Goal: Information Seeking & Learning: Learn about a topic

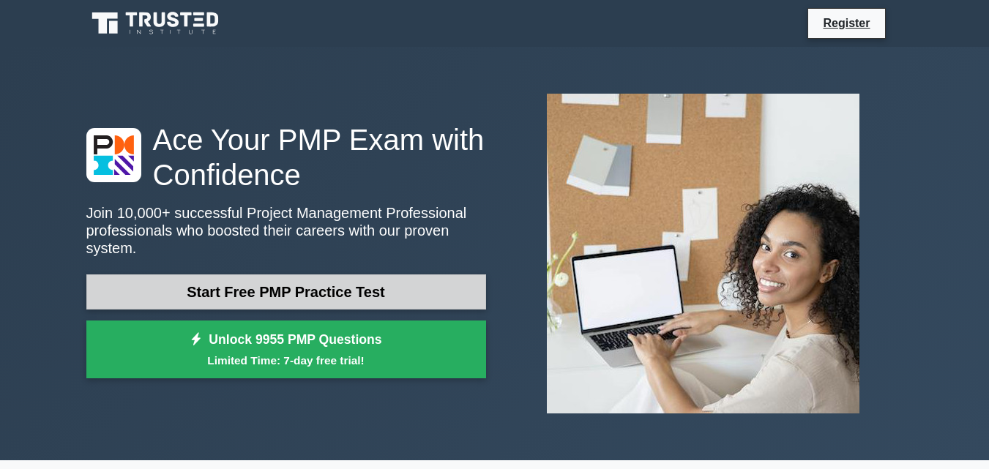
click at [335, 275] on link "Start Free PMP Practice Test" at bounding box center [286, 292] width 400 height 35
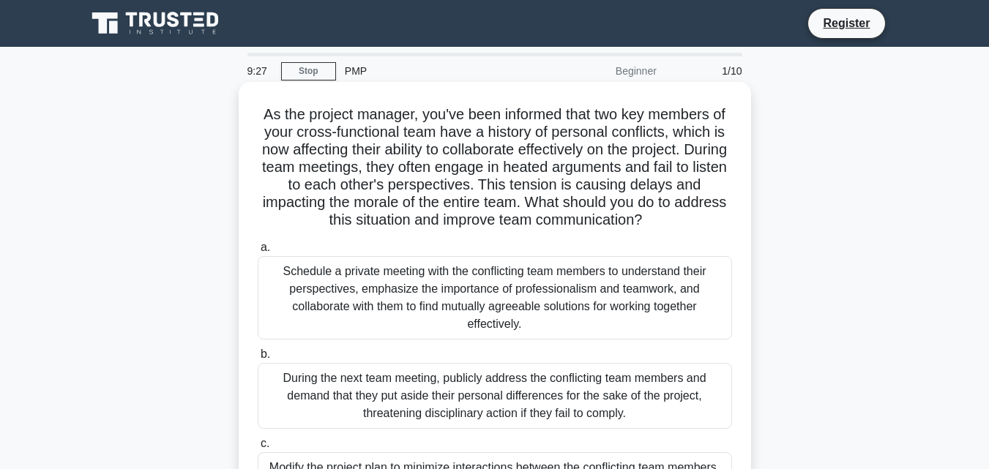
click at [269, 249] on span "a." at bounding box center [266, 247] width 10 height 12
click at [258, 249] on input "a. Schedule a private meeting with the conflicting team members to understand t…" at bounding box center [258, 248] width 0 height 10
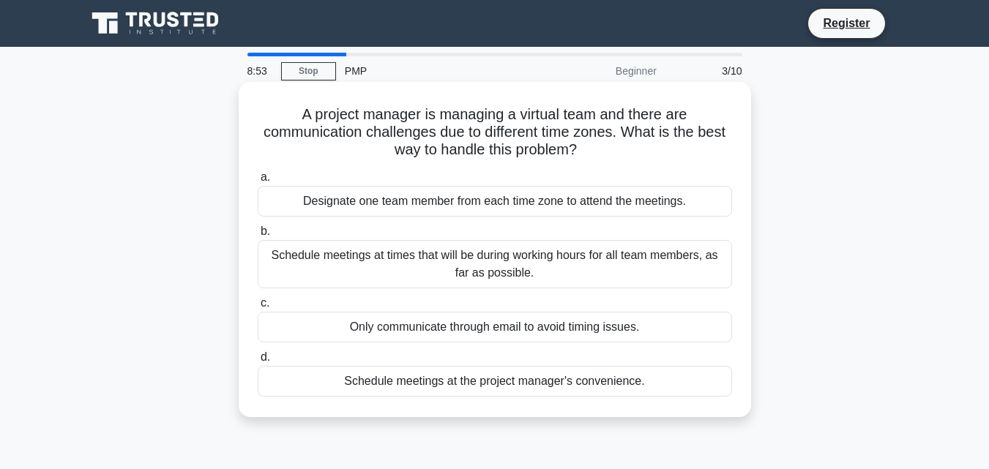
click at [401, 252] on div "Schedule meetings at times that will be during working hours for all team membe…" at bounding box center [495, 264] width 474 height 48
click at [258, 236] on input "b. Schedule meetings at times that will be during working hours for all team me…" at bounding box center [258, 232] width 0 height 10
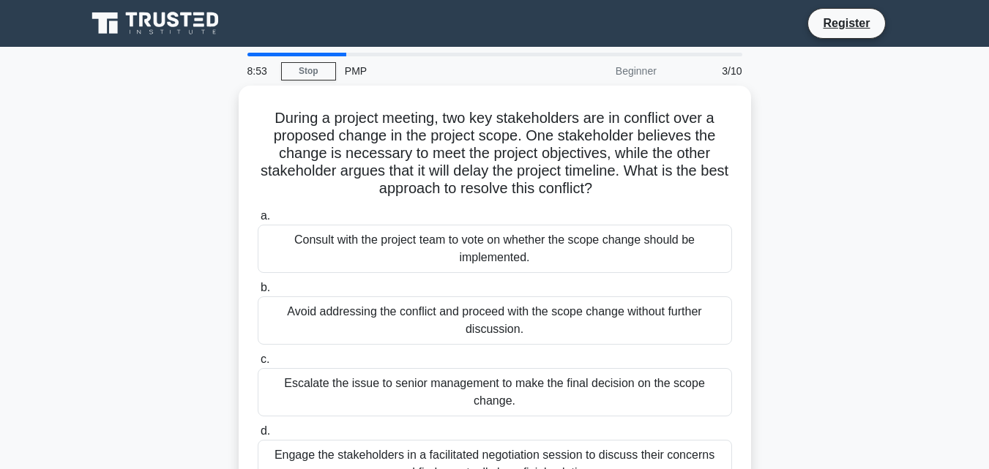
click at [401, 252] on div "Consult with the project team to vote on whether the scope change should be imp…" at bounding box center [495, 249] width 474 height 48
click at [258, 221] on input "a. Consult with the project team to vote on whether the scope change should be …" at bounding box center [258, 217] width 0 height 10
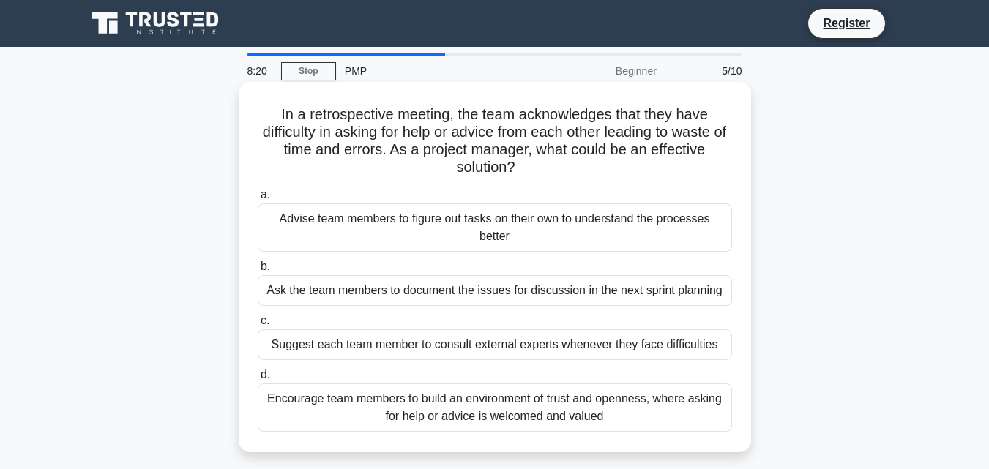
click at [420, 290] on div "Ask the team members to document the issues for discussion in the next sprint p…" at bounding box center [495, 290] width 474 height 31
click at [258, 272] on input "b. Ask the team members to document the issues for discussion in the next sprin…" at bounding box center [258, 267] width 0 height 10
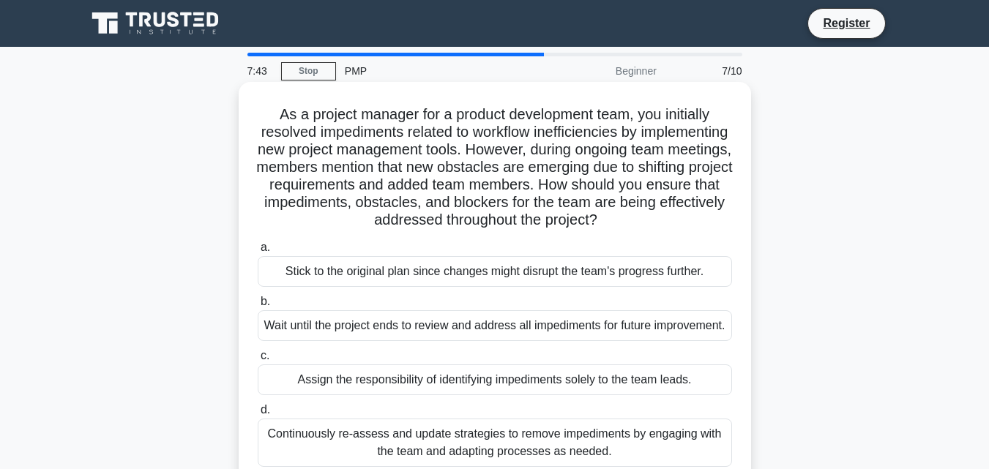
click at [749, 362] on div "As a project manager for a product development team, you initially resolved imp…" at bounding box center [495, 285] width 513 height 406
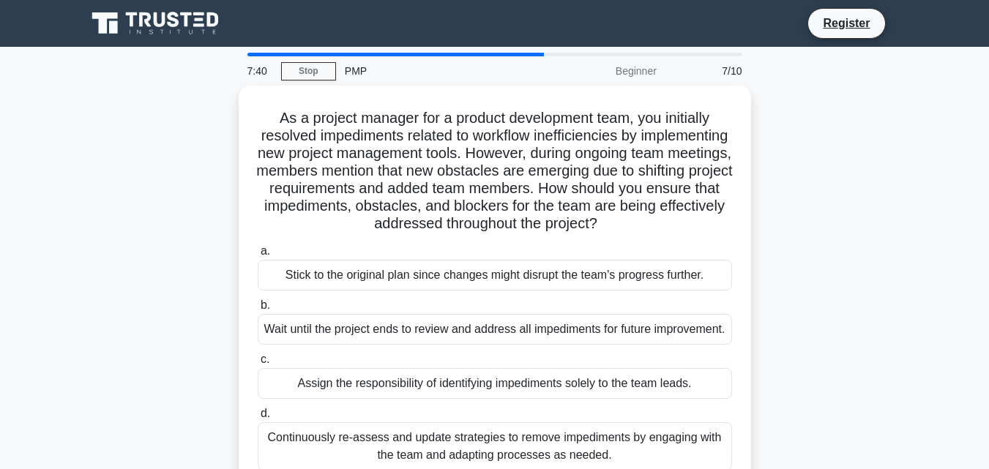
click at [753, 421] on div "As a project manager for a product development team, you initially resolved imp…" at bounding box center [495, 297] width 835 height 423
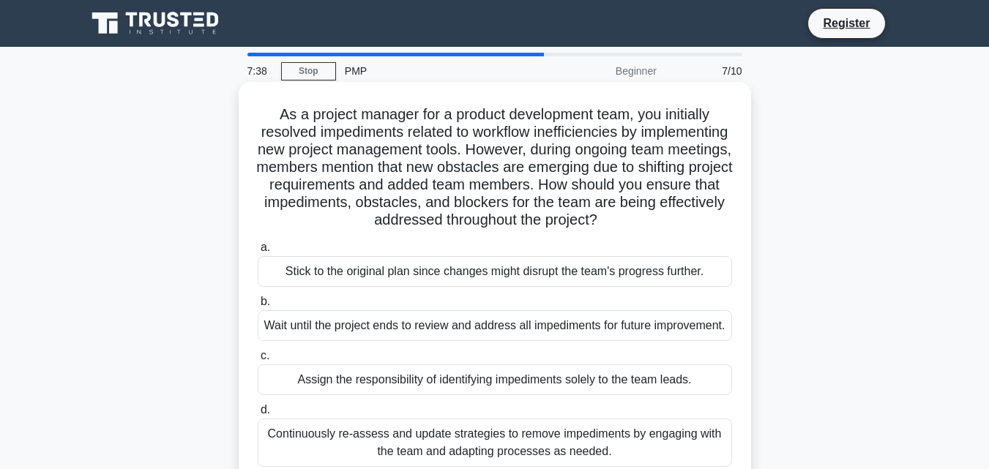
drag, startPoint x: 753, startPoint y: 420, endPoint x: 725, endPoint y: 450, distance: 40.9
click at [725, 450] on div "As a project manager for a product development team, you initially resolved imp…" at bounding box center [495, 297] width 835 height 423
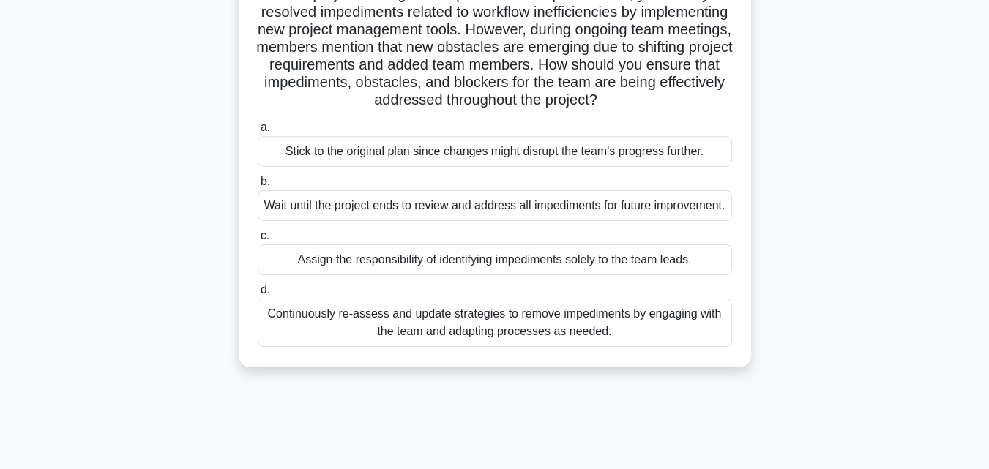
scroll to position [146, 0]
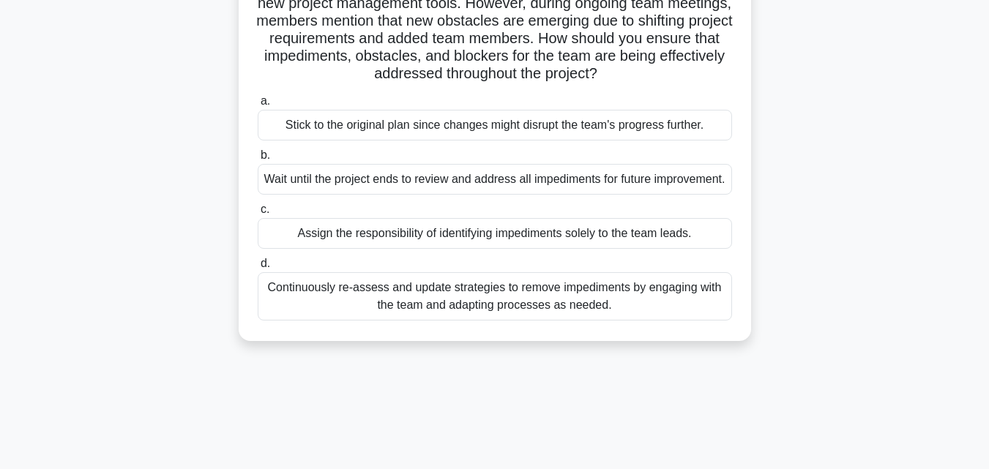
click at [559, 195] on div "Wait until the project ends to review and address all impediments for future im…" at bounding box center [495, 179] width 474 height 31
click at [258, 160] on input "b. Wait until the project ends to review and address all impediments for future…" at bounding box center [258, 156] width 0 height 10
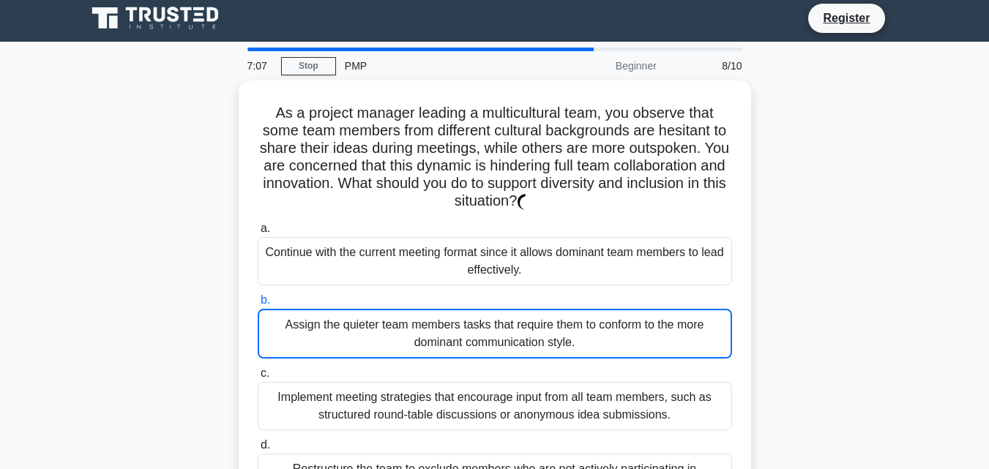
scroll to position [0, 0]
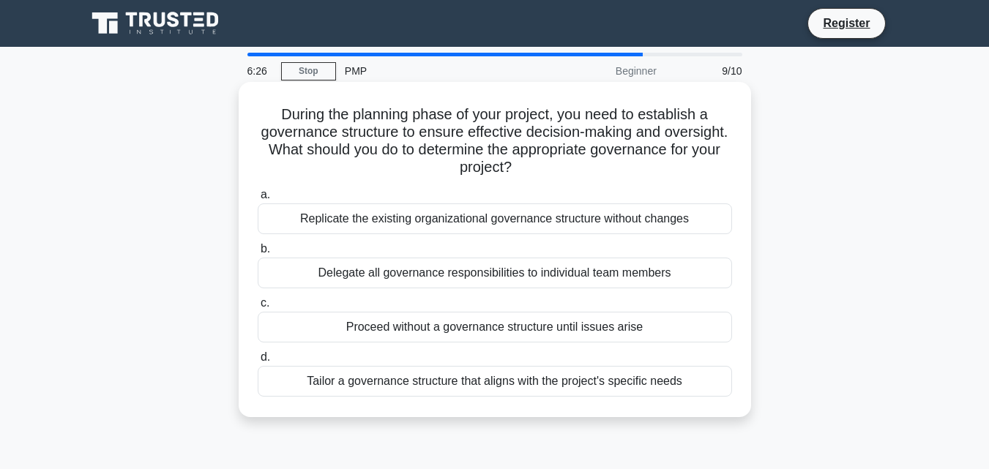
click at [470, 382] on div "Tailor a governance structure that aligns with the project's specific needs" at bounding box center [495, 381] width 474 height 31
click at [258, 362] on input "d. Tailor a governance structure that aligns with the project's specific needs" at bounding box center [258, 358] width 0 height 10
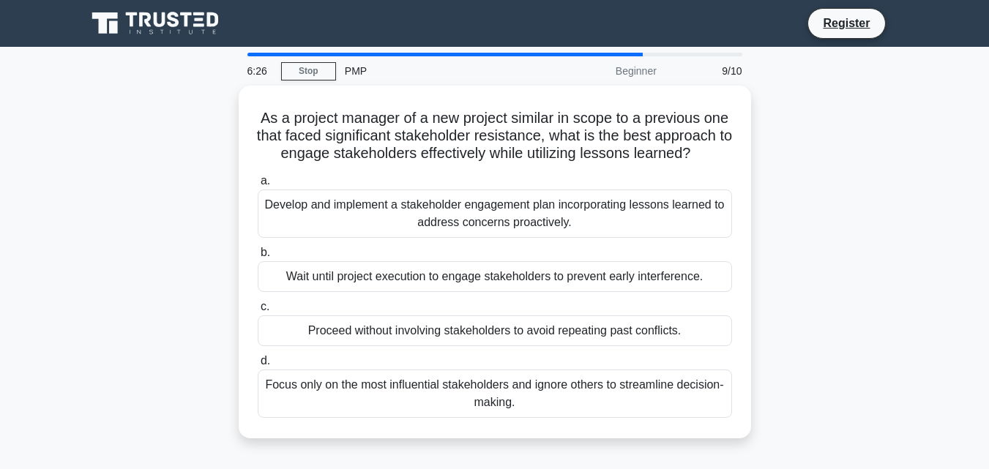
click at [470, 382] on label "d. Focus only on the most influential stakeholders and ignore others to streaml…" at bounding box center [495, 385] width 474 height 66
click at [258, 366] on input "d. Focus only on the most influential stakeholders and ignore others to streaml…" at bounding box center [258, 362] width 0 height 10
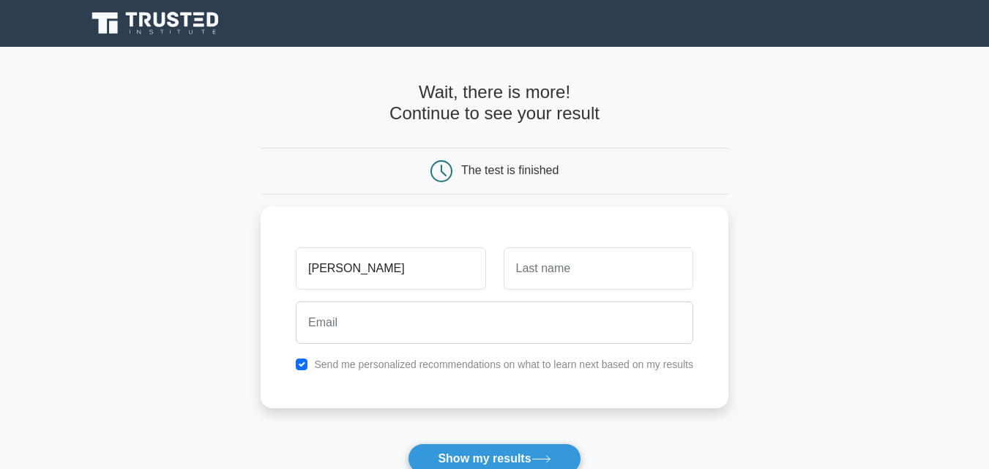
type input "[PERSON_NAME]"
